Goal: Task Accomplishment & Management: Use online tool/utility

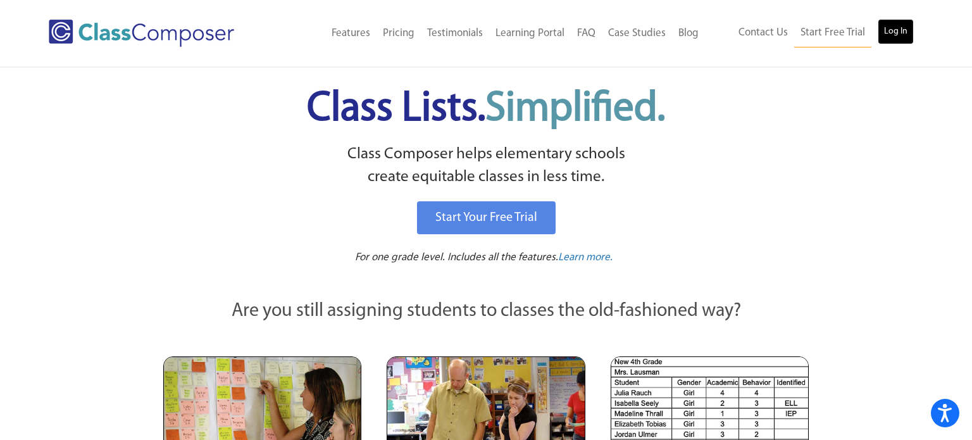
click at [895, 34] on link "Log In" at bounding box center [896, 31] width 36 height 25
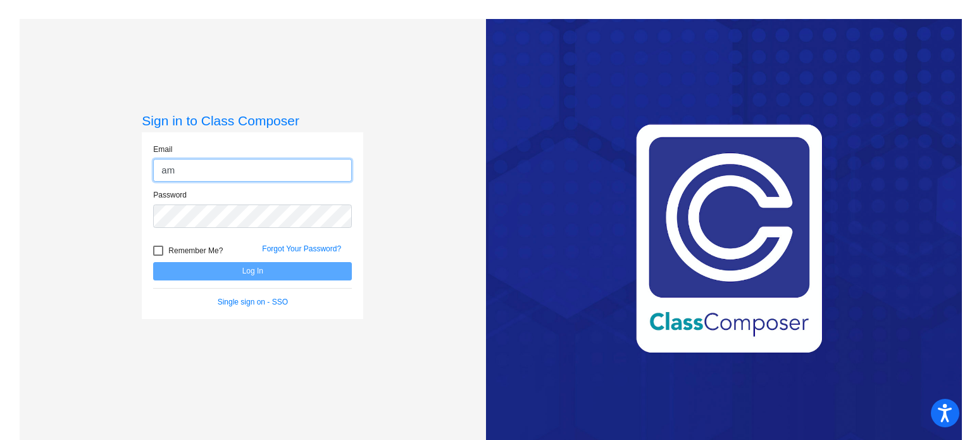
type input "[DOMAIN_NAME][EMAIL_ADDRESS][PERSON_NAME][DOMAIN_NAME]"
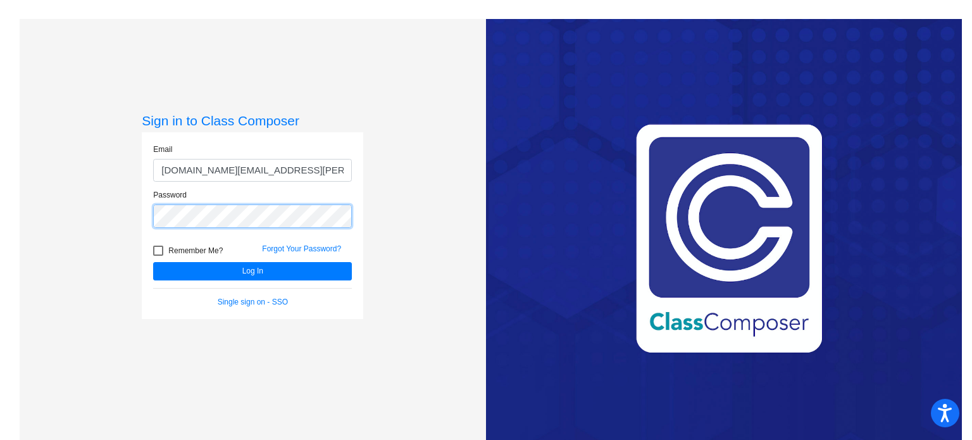
click at [153, 262] on button "Log In" at bounding box center [252, 271] width 199 height 18
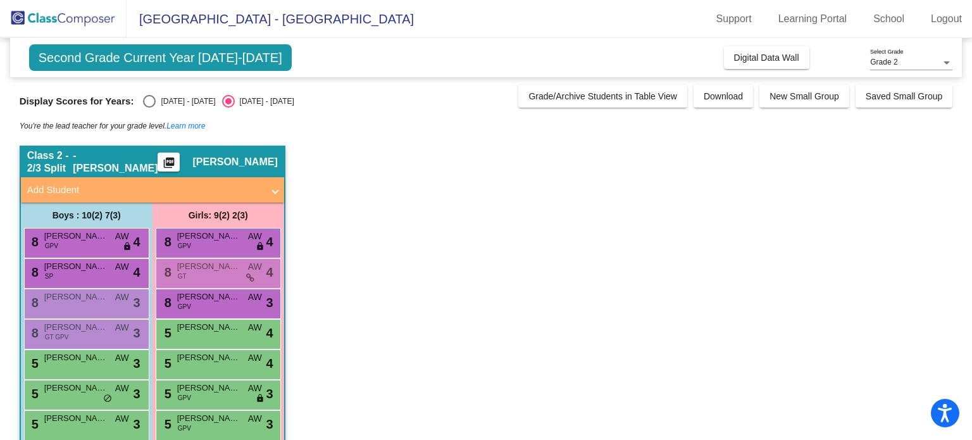
click at [917, 63] on div "Grade 2" at bounding box center [905, 62] width 71 height 9
click at [899, 85] on span "Grade 3" at bounding box center [911, 85] width 82 height 23
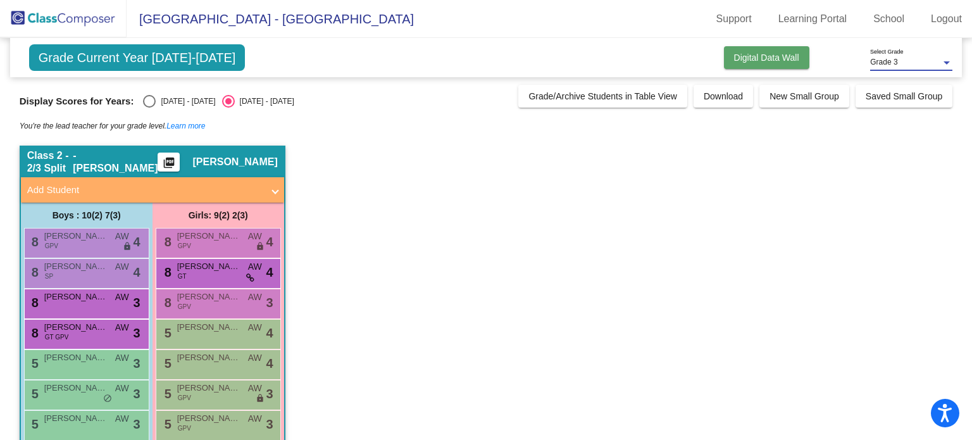
click at [754, 61] on span "Digital Data Wall" at bounding box center [766, 58] width 65 height 10
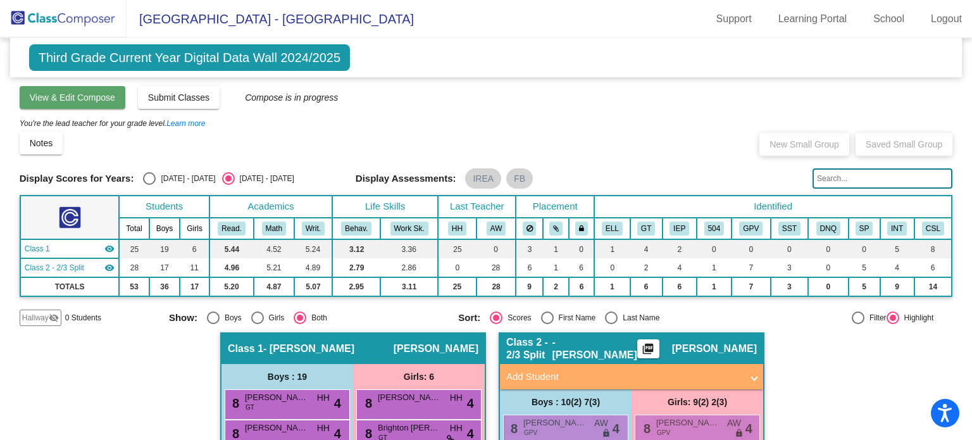
click at [70, 96] on span "View & Edit Compose" at bounding box center [72, 97] width 85 height 10
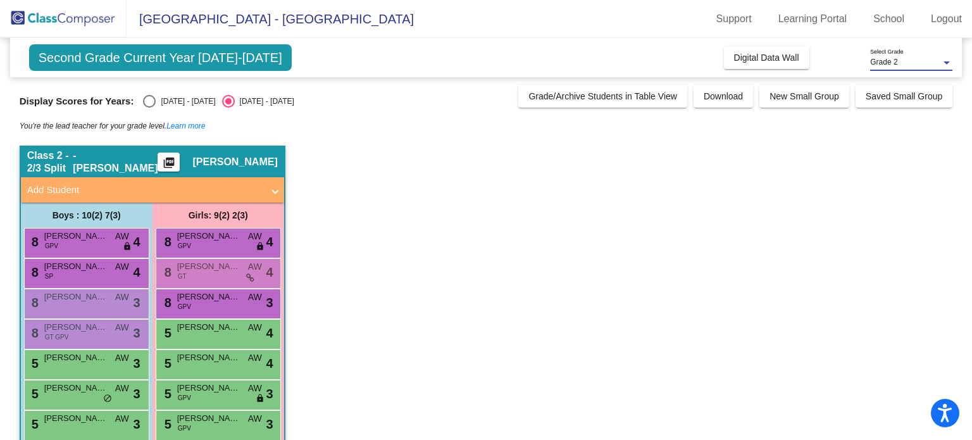
click at [920, 61] on div "Grade 2" at bounding box center [905, 62] width 71 height 9
click at [740, 227] on div at bounding box center [486, 220] width 972 height 440
click at [765, 63] on button "Digital Data Wall" at bounding box center [766, 57] width 85 height 23
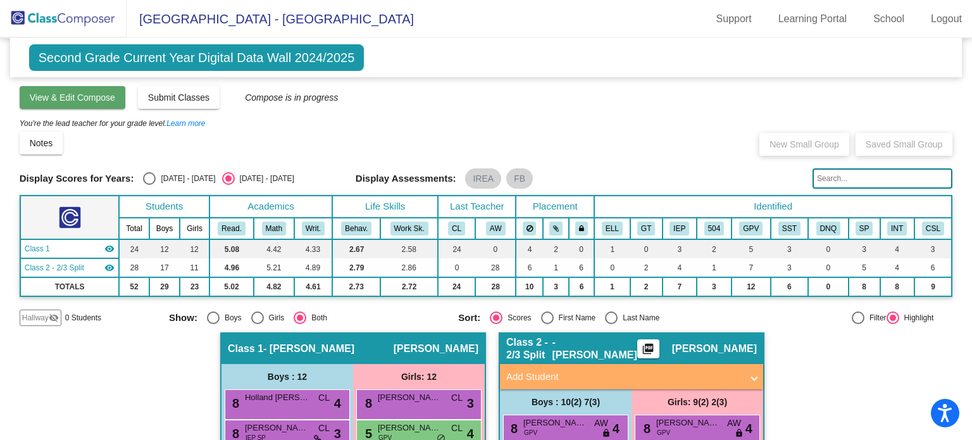
click at [44, 92] on span "View & Edit Compose" at bounding box center [72, 97] width 85 height 10
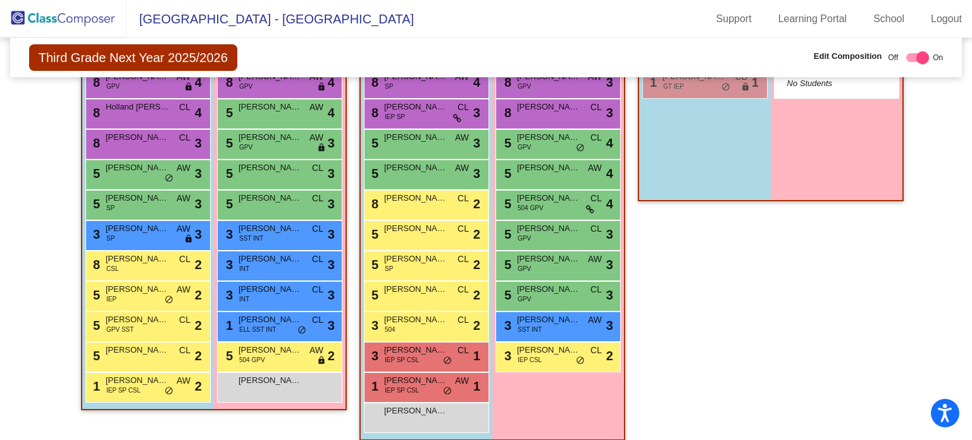
scroll to position [313, 0]
